Goal: Task Accomplishment & Management: Use online tool/utility

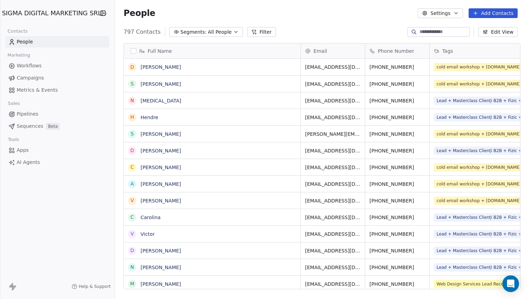
scroll to position [263, 414]
drag, startPoint x: 351, startPoint y: 70, endPoint x: 337, endPoint y: 70, distance: 13.6
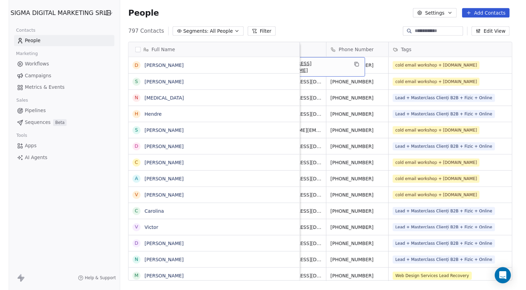
scroll to position [0, 0]
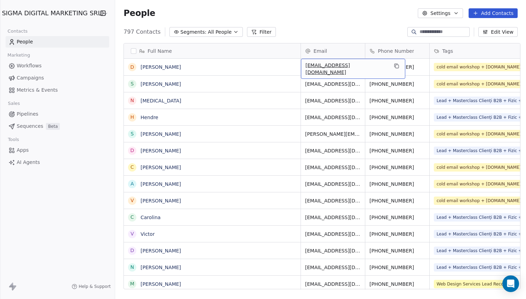
drag, startPoint x: 331, startPoint y: 67, endPoint x: 348, endPoint y: 67, distance: 16.7
click at [348, 67] on div "[EMAIL_ADDRESS][DOMAIN_NAME]" at bounding box center [353, 69] width 104 height 20
click at [395, 65] on icon "grid" at bounding box center [396, 66] width 3 height 3
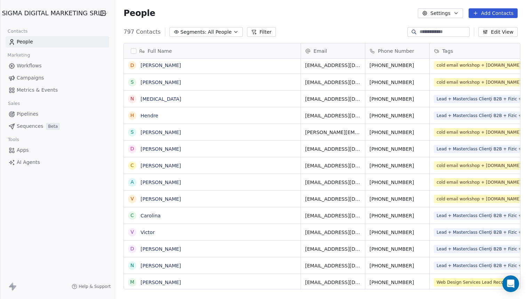
click at [28, 22] on div "SIGMA DIGITAL MARKETING SRL" at bounding box center [57, 13] width 115 height 26
click at [27, 18] on html "SIGMA DIGITAL MARKETING SRL Contacts People Marketing Workflows Campaigns Metri…" at bounding box center [263, 149] width 526 height 299
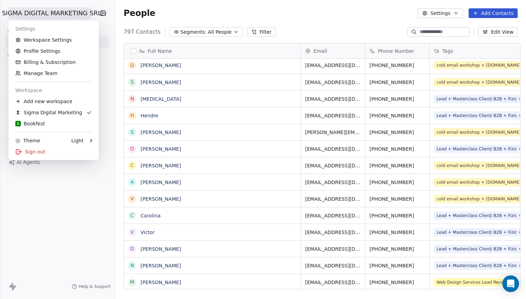
scroll to position [263, 414]
click at [47, 122] on div "B Bookfest" at bounding box center [53, 123] width 77 height 7
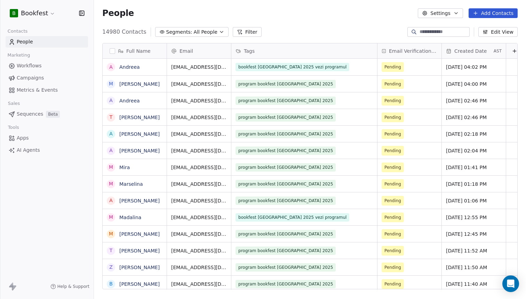
scroll to position [263, 432]
click at [34, 13] on html "B Bookfest Contacts People Marketing Workflows Campaigns Metrics & Events Sales…" at bounding box center [263, 149] width 526 height 299
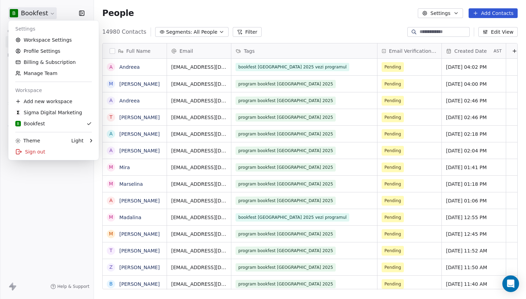
click at [73, 207] on html "B Bookfest Contacts People Marketing Workflows Campaigns Metrics & Events Sales…" at bounding box center [263, 149] width 526 height 299
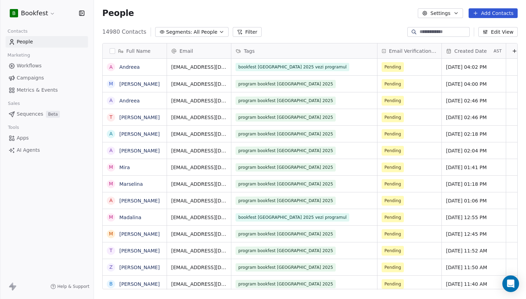
click at [41, 78] on span "Campaigns" at bounding box center [30, 77] width 27 height 7
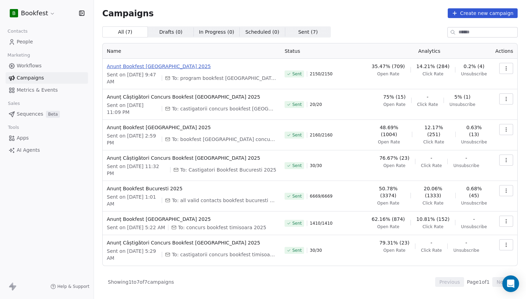
click at [157, 67] on span "Anunț Bookfest [GEOGRAPHIC_DATA] 2025" at bounding box center [191, 66] width 169 height 7
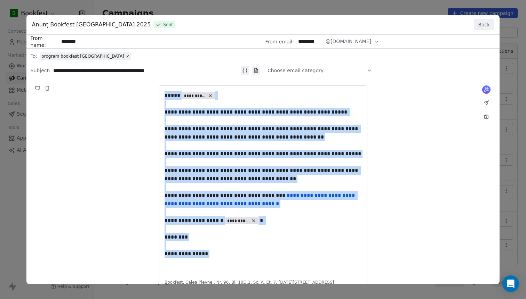
drag, startPoint x: 219, startPoint y: 255, endPoint x: 165, endPoint y: 94, distance: 169.9
click at [165, 94] on div "**********" at bounding box center [262, 167] width 473 height 264
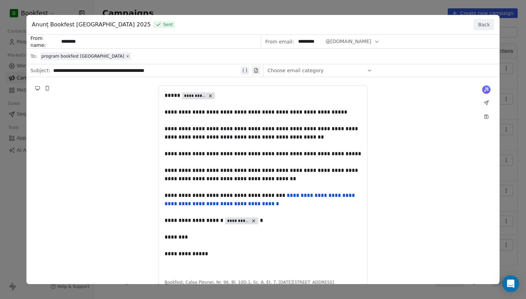
click at [153, 71] on div "**********" at bounding box center [262, 167] width 473 height 264
click at [487, 25] on button "Back" at bounding box center [484, 24] width 20 height 11
